Goal: Task Accomplishment & Management: Manage account settings

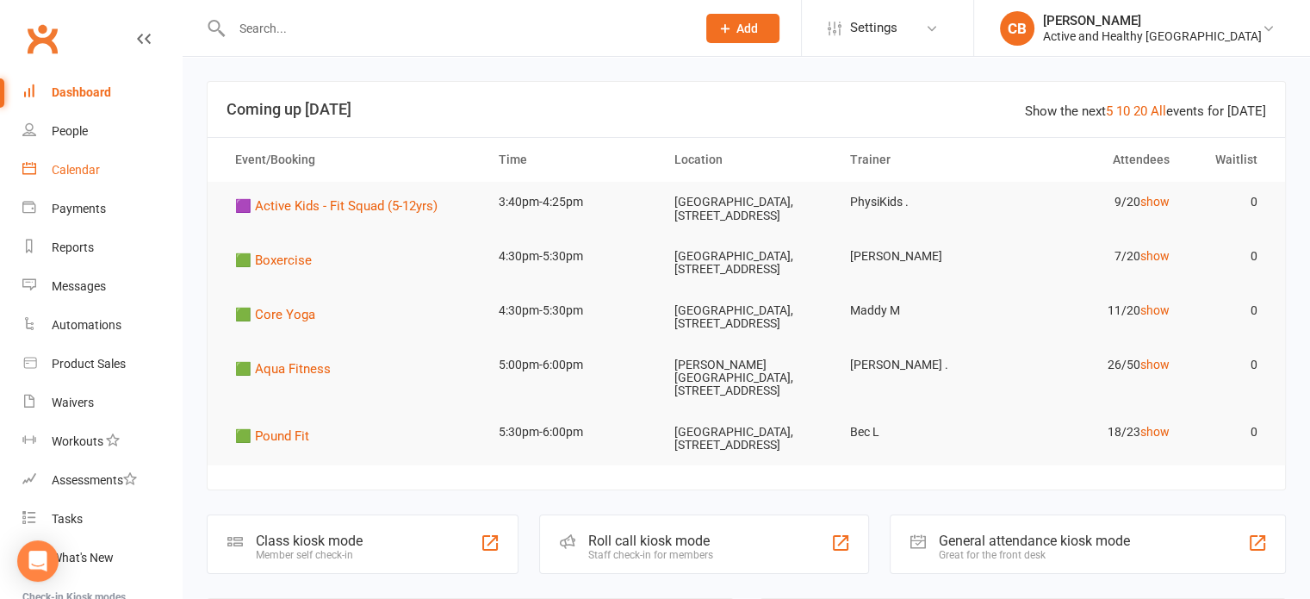
click at [70, 151] on link "Calendar" at bounding box center [101, 170] width 159 height 39
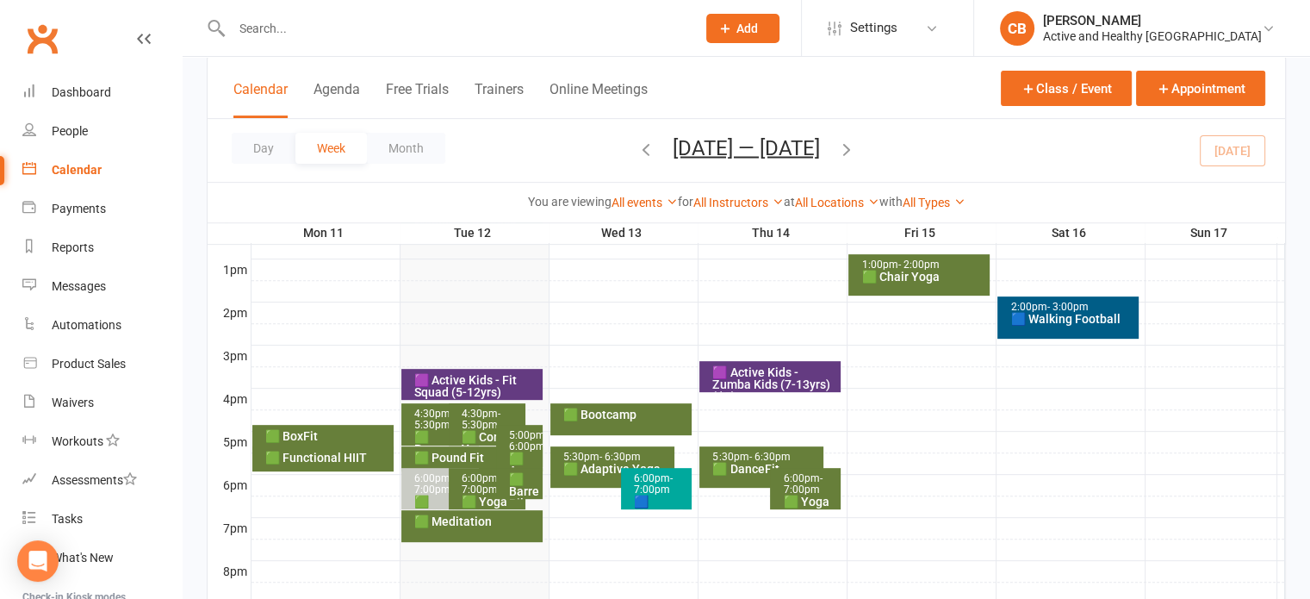
scroll to position [689, 0]
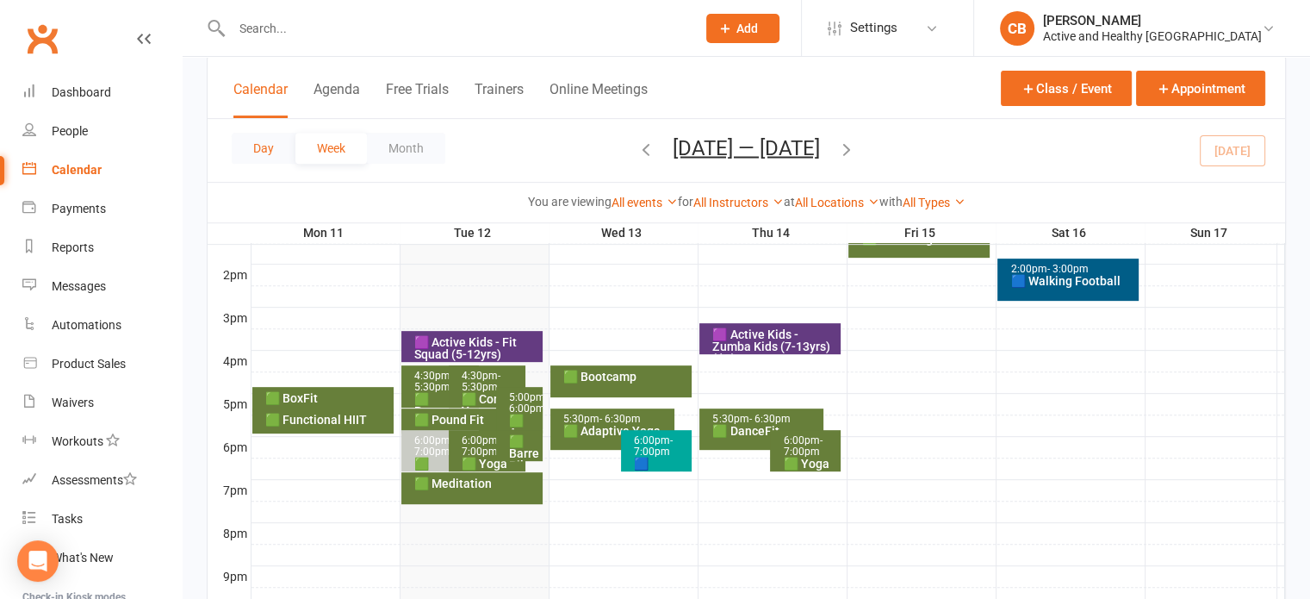
click at [264, 151] on button "Day" at bounding box center [264, 148] width 64 height 31
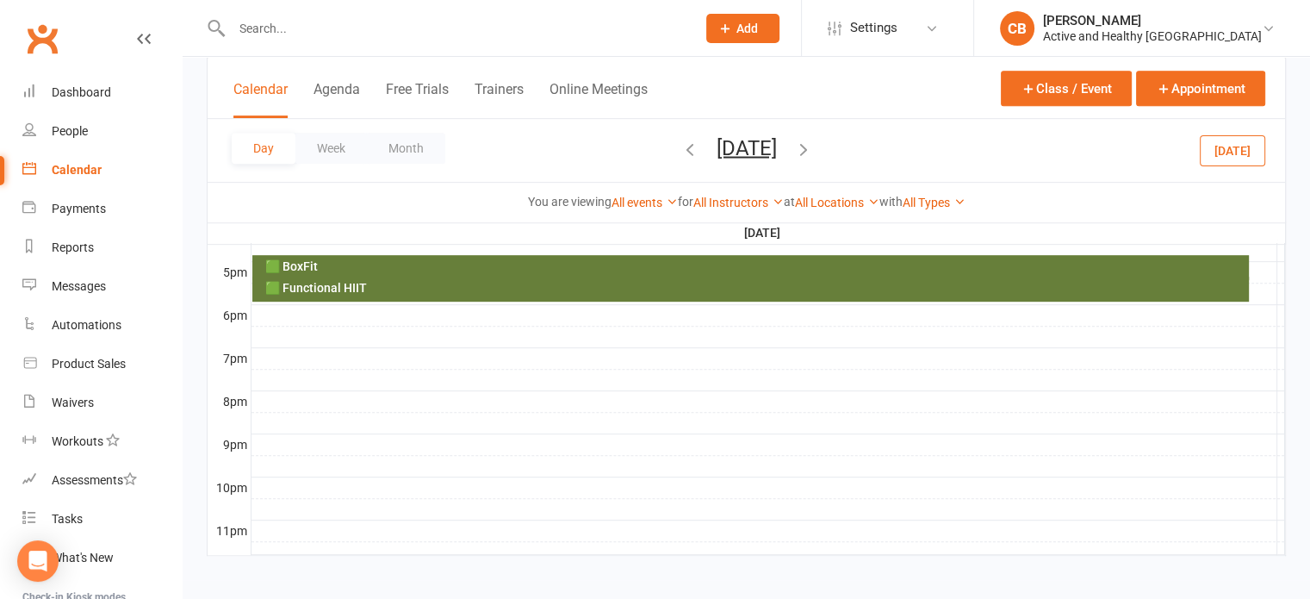
scroll to position [826, 0]
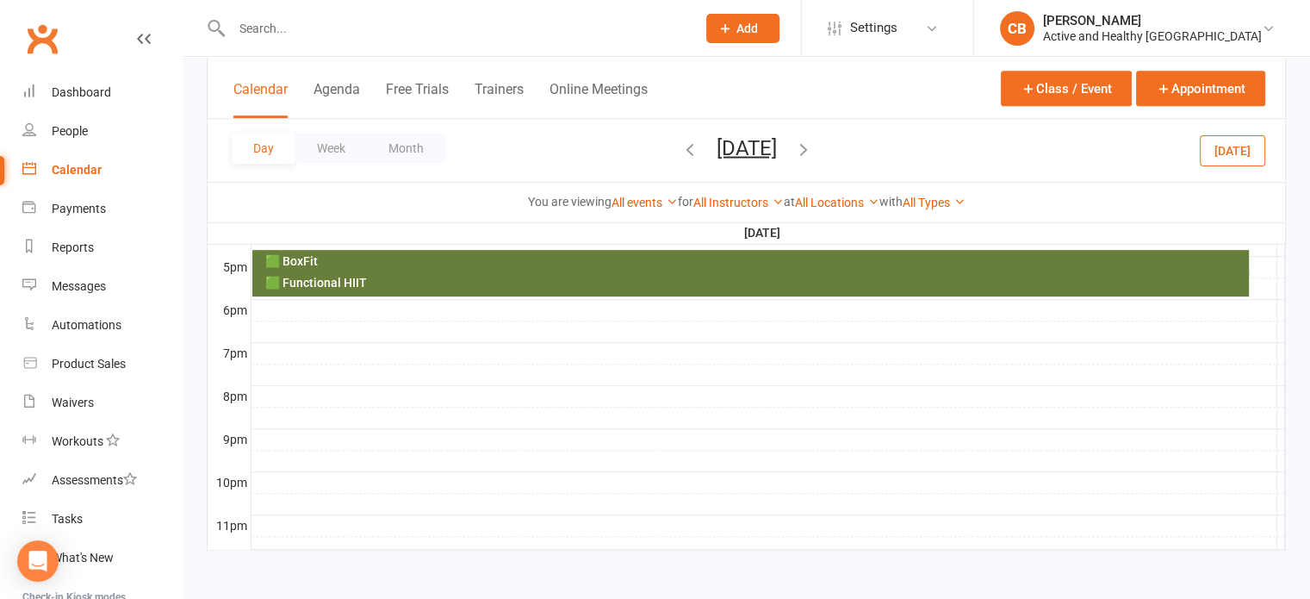
click at [813, 146] on icon "button" at bounding box center [803, 148] width 19 height 19
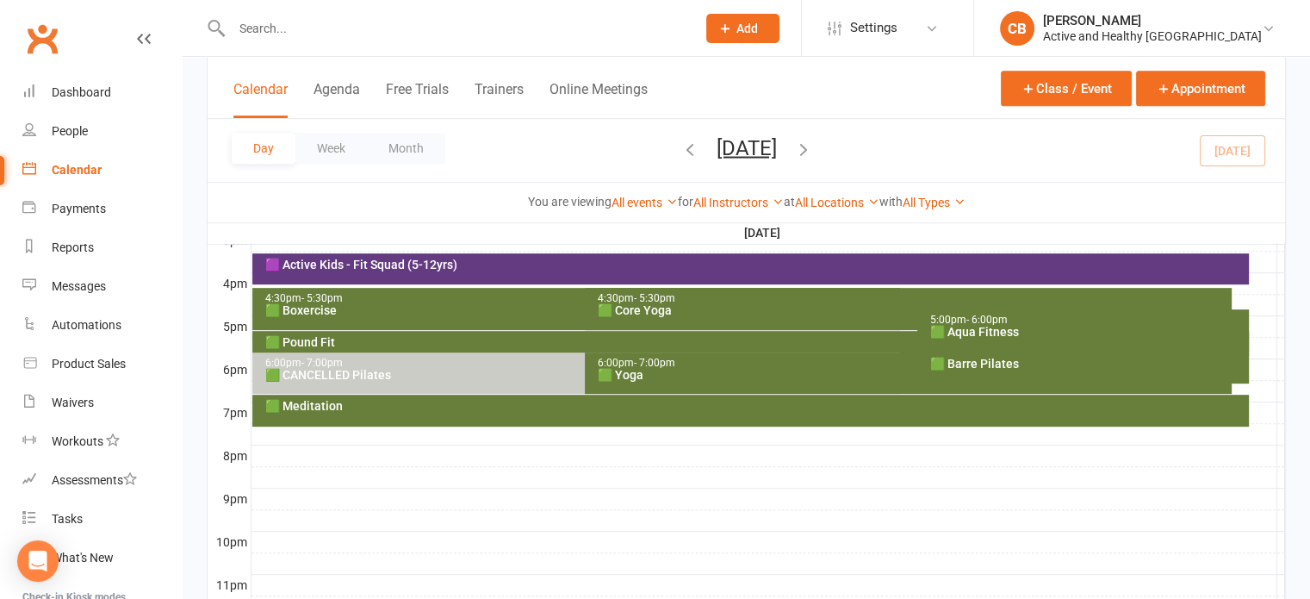
scroll to position [740, 0]
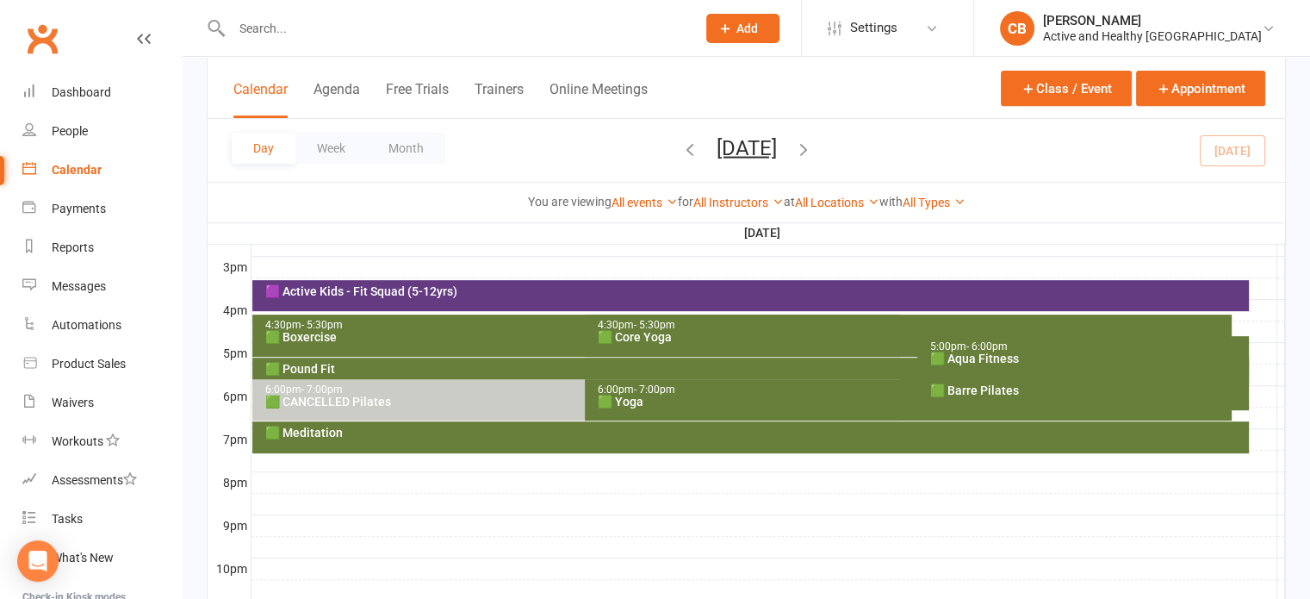
click at [988, 346] on span "- 6:00pm" at bounding box center [987, 346] width 41 height 12
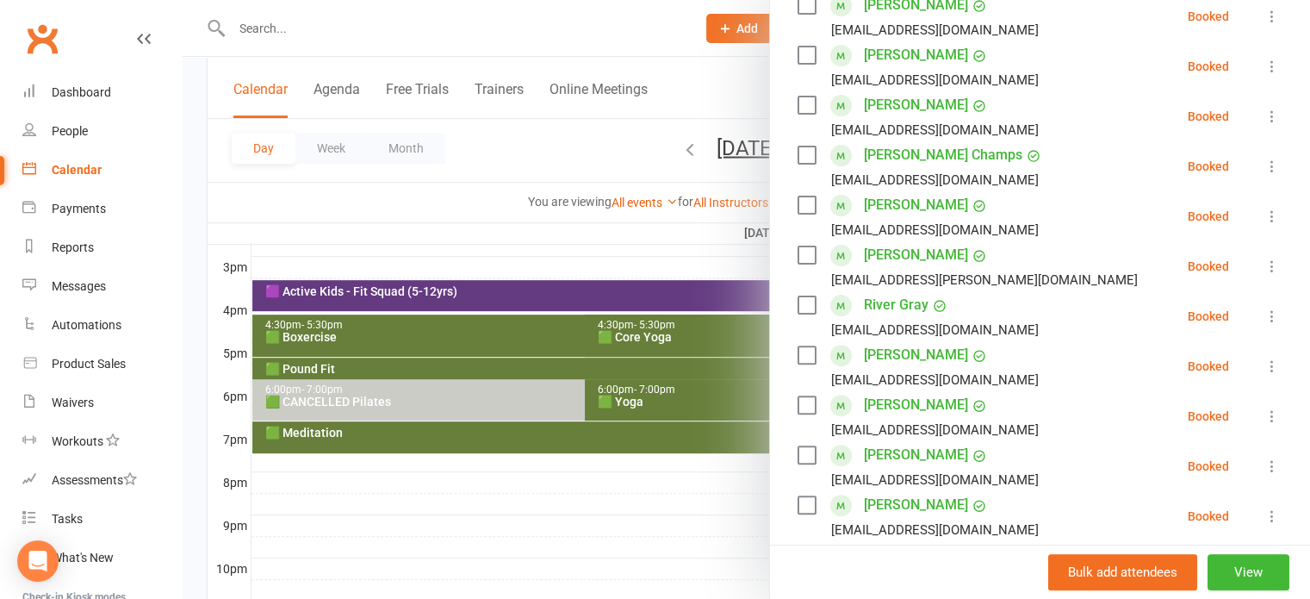
scroll to position [172, 0]
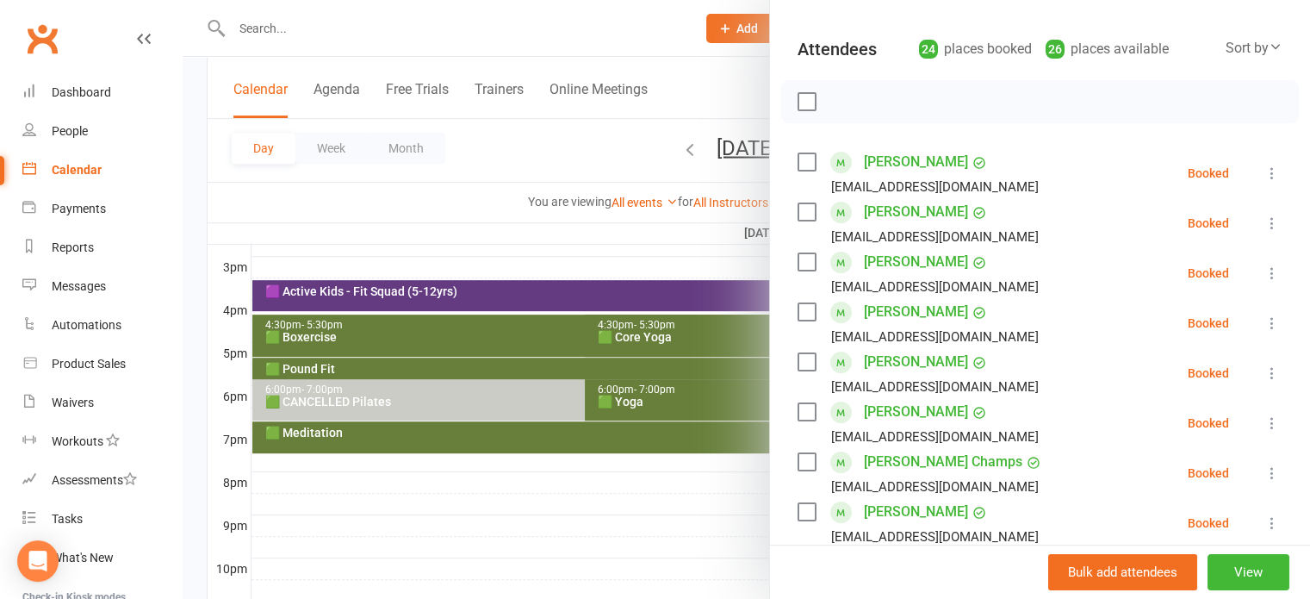
click at [407, 28] on div at bounding box center [747, 299] width 1128 height 599
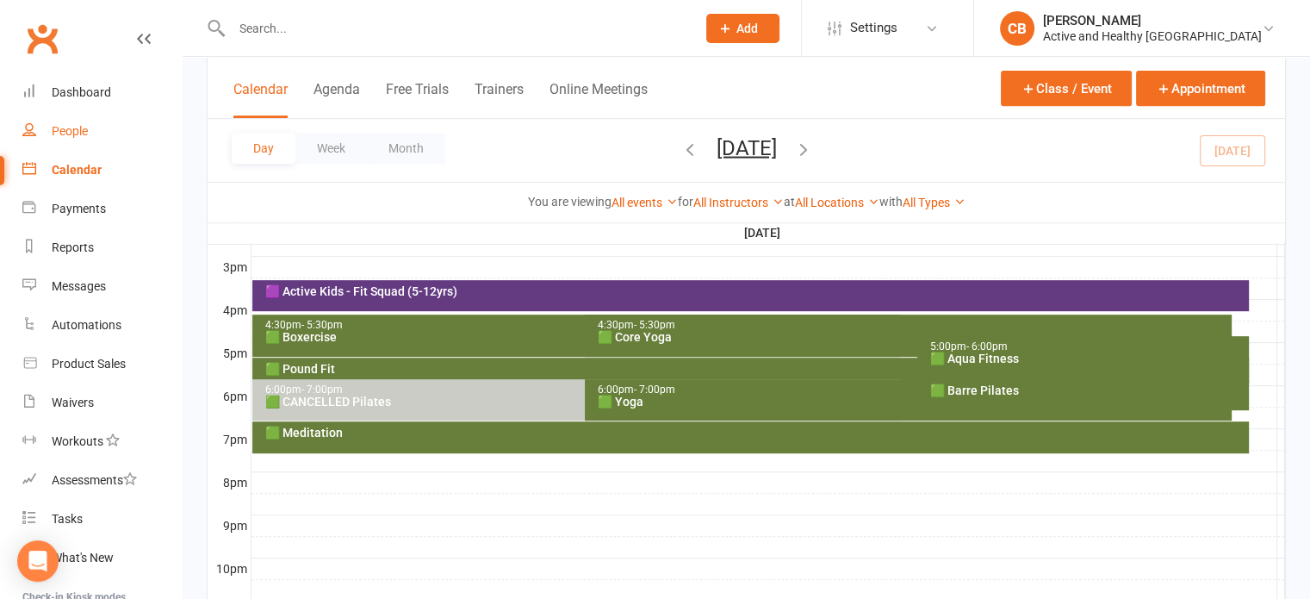
click at [84, 120] on link "People" at bounding box center [101, 131] width 159 height 39
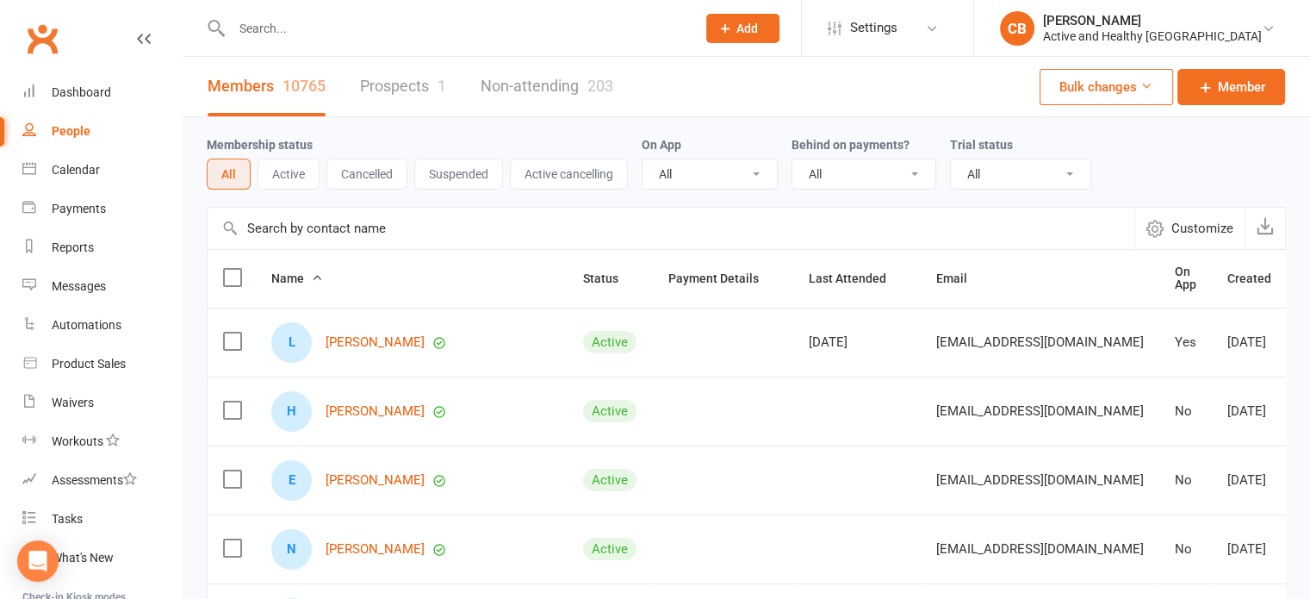
click at [291, 33] on input "text" at bounding box center [455, 28] width 457 height 24
click at [334, 216] on input "text" at bounding box center [671, 228] width 927 height 41
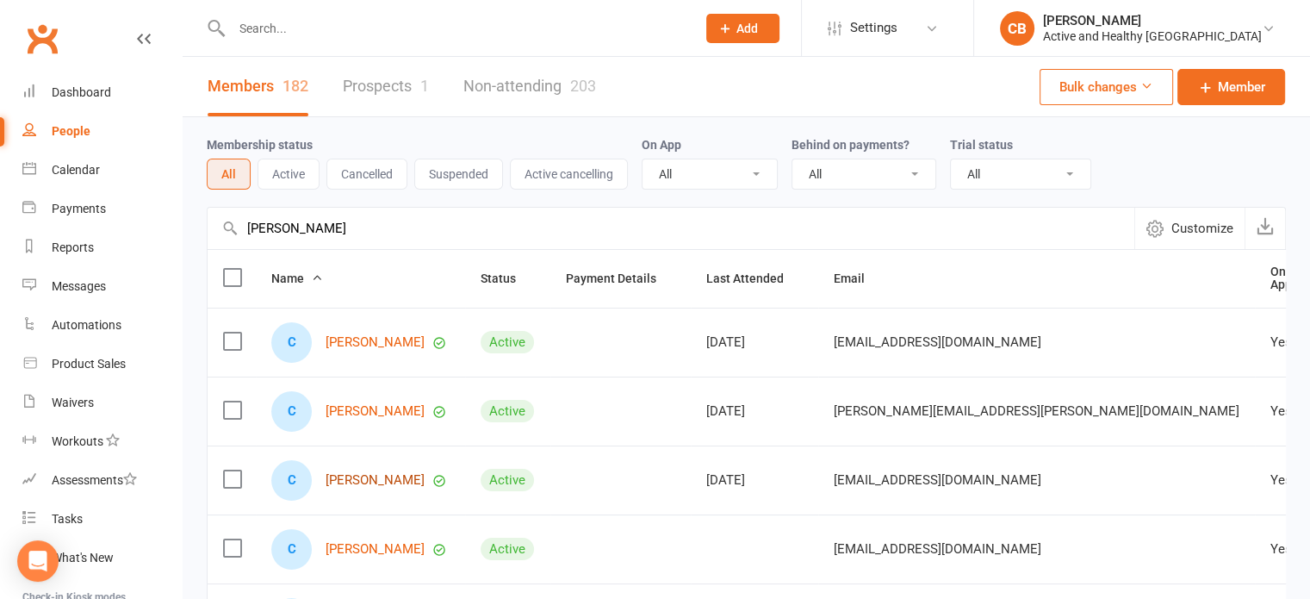
type input "[PERSON_NAME]"
click at [405, 484] on link "[PERSON_NAME]" at bounding box center [375, 480] width 99 height 15
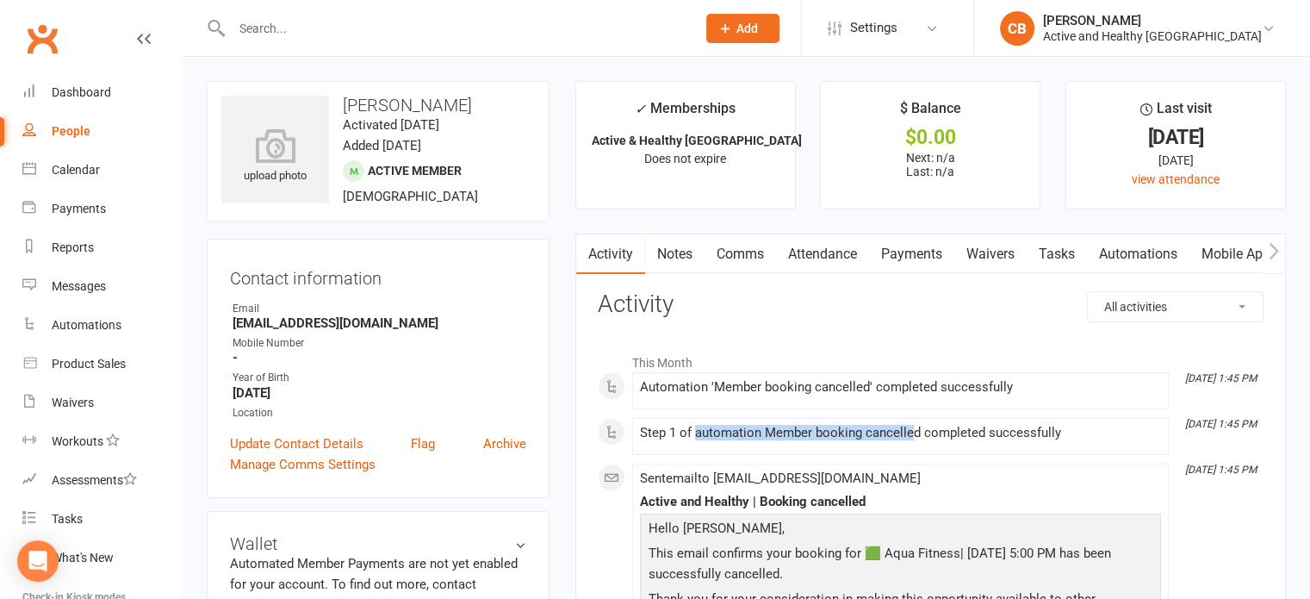
drag, startPoint x: 694, startPoint y: 429, endPoint x: 910, endPoint y: 419, distance: 216.5
click at [910, 419] on li "[DATE] 1:45 PM Step 1 of automation Member booking cancelled completed successf…" at bounding box center [900, 436] width 537 height 37
click at [798, 240] on link "Attendance" at bounding box center [822, 254] width 93 height 40
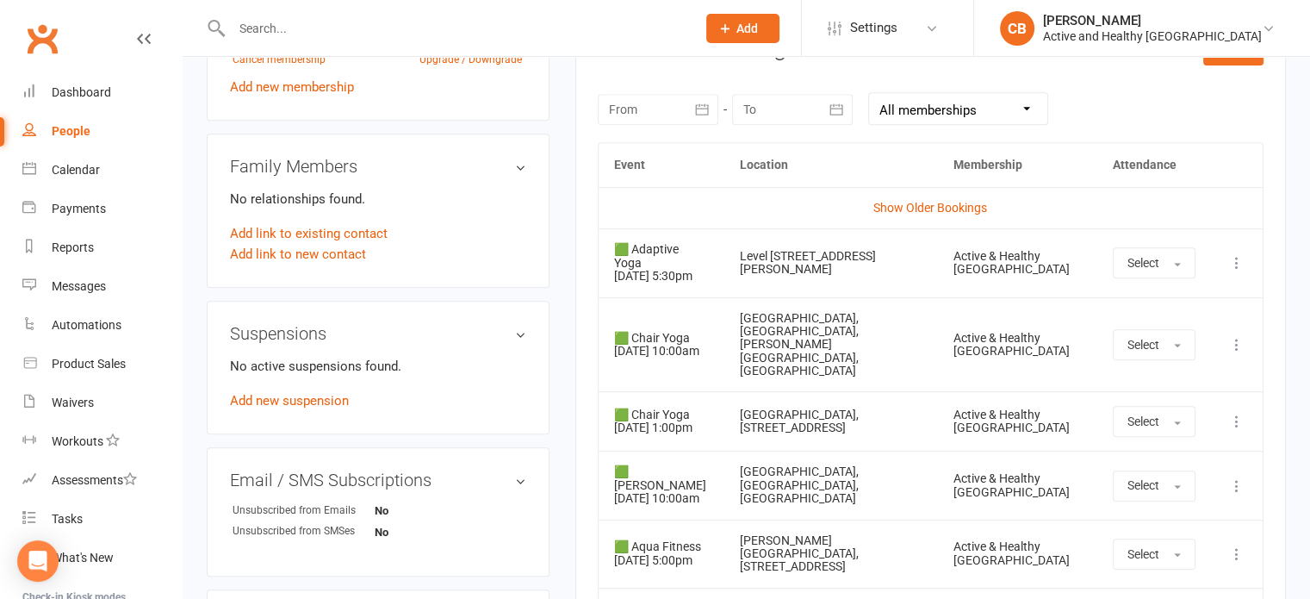
scroll to position [775, 0]
